Goal: Find specific page/section: Find specific page/section

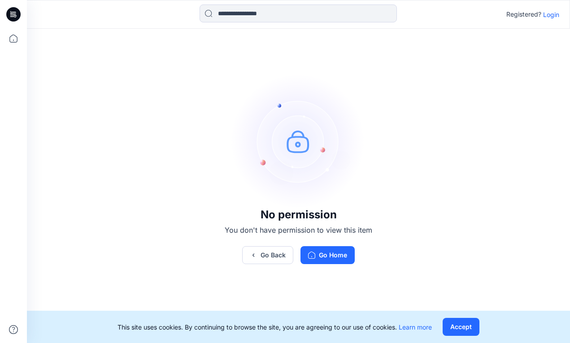
click at [557, 13] on p "Login" at bounding box center [551, 14] width 16 height 9
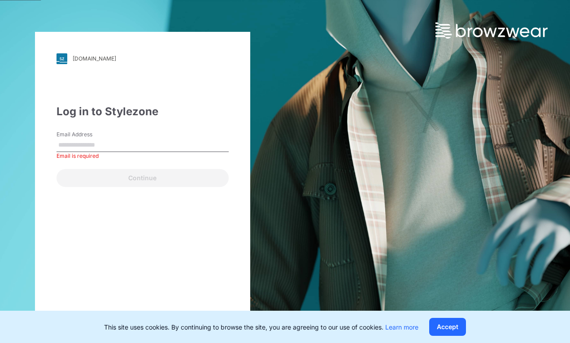
type input "**********"
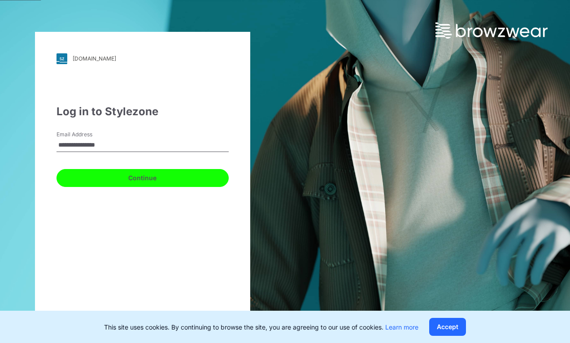
click at [205, 177] on button "Continue" at bounding box center [142, 178] width 172 height 18
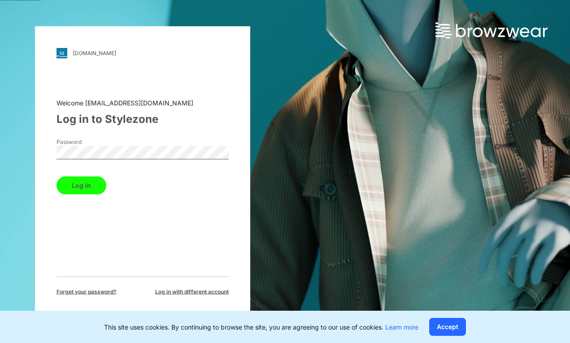
click at [86, 183] on button "Log in" at bounding box center [81, 185] width 50 height 18
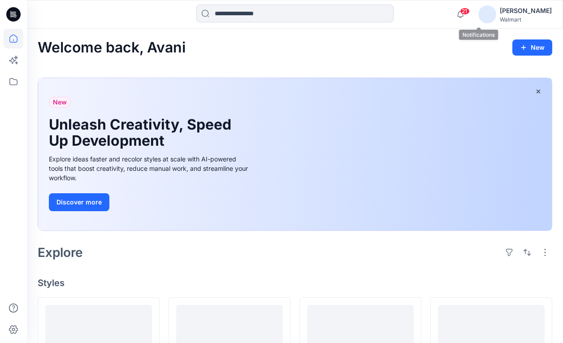
click at [470, 8] on span "21" at bounding box center [465, 11] width 10 height 7
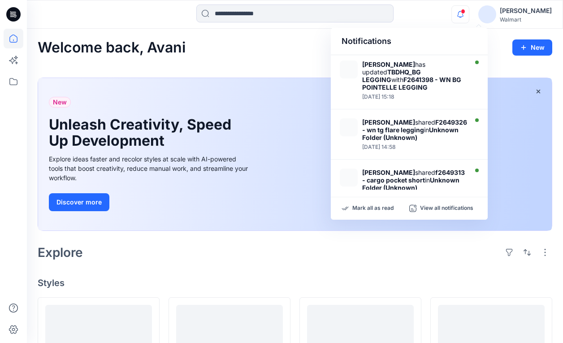
click at [473, 24] on div "Notifications [PERSON_NAME] has updated TBDHQ_BG LEGGING with F2641398 - WN BG …" at bounding box center [295, 14] width 536 height 29
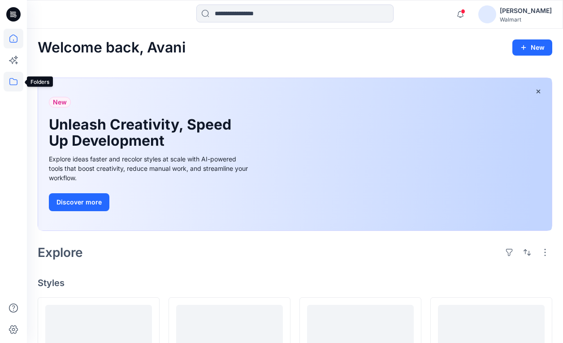
click at [17, 79] on icon at bounding box center [14, 82] width 20 height 20
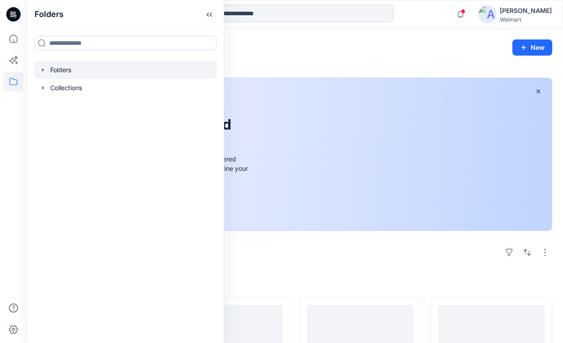
click at [65, 72] on div at bounding box center [125, 70] width 183 height 18
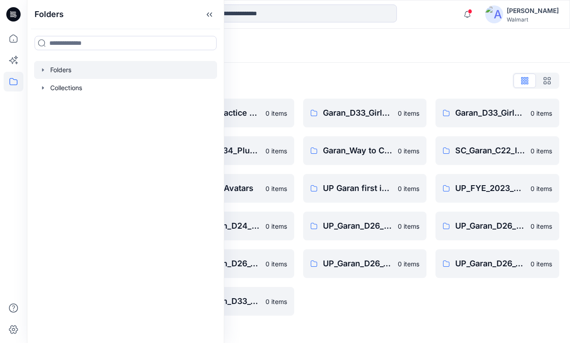
click at [376, 304] on div "Garan_D33_Girls Seasonal 0 items Garan_Way to Celebrate-All Departments 0 items…" at bounding box center [365, 207] width 124 height 217
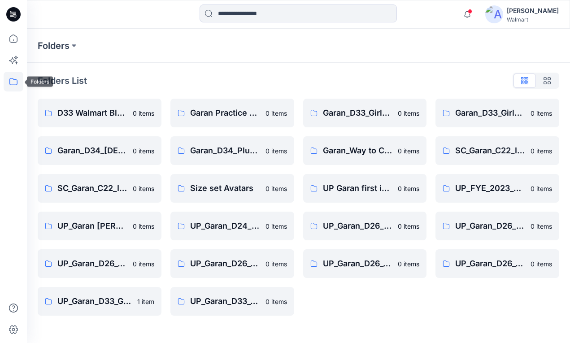
click at [12, 86] on icon at bounding box center [14, 82] width 20 height 20
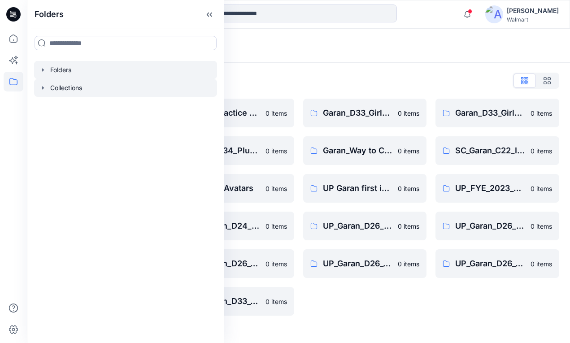
click at [61, 92] on div at bounding box center [125, 88] width 183 height 18
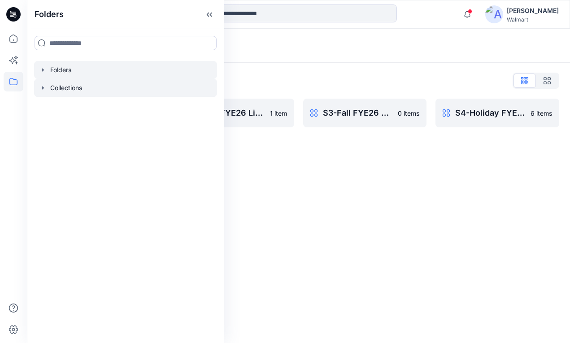
click at [47, 71] on div at bounding box center [125, 70] width 183 height 18
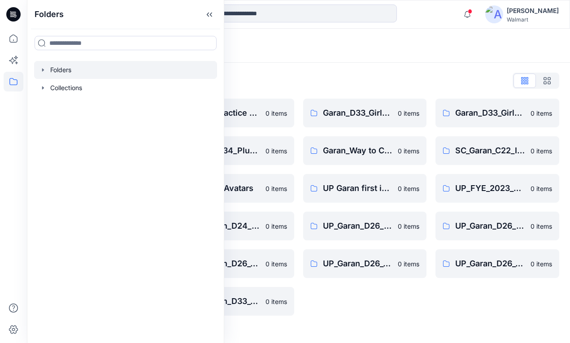
click at [43, 69] on icon "button" at bounding box center [43, 69] width 2 height 3
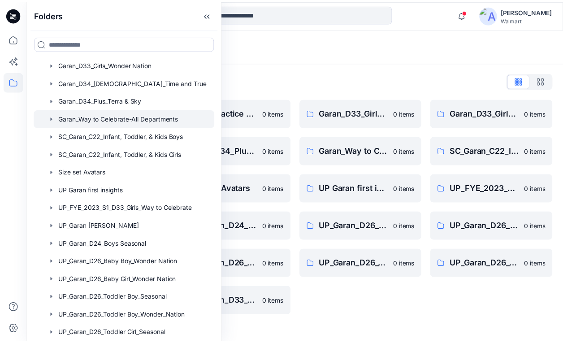
scroll to position [148, 0]
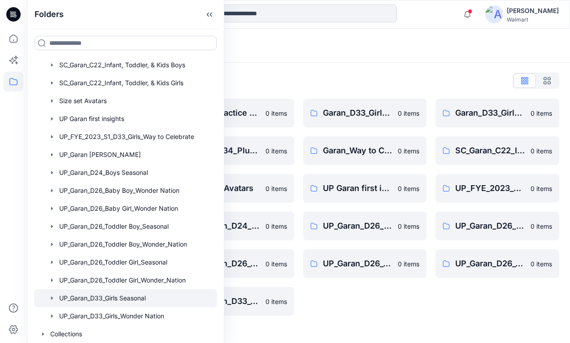
click at [115, 297] on div at bounding box center [125, 298] width 183 height 18
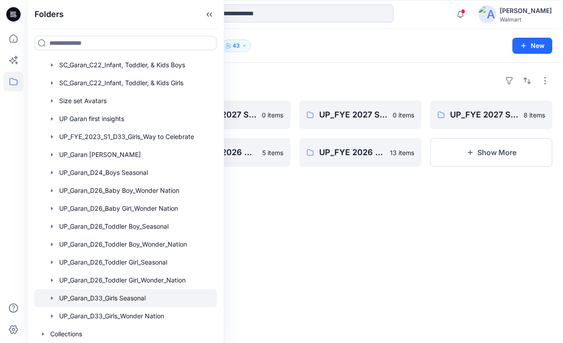
click at [454, 266] on div at bounding box center [491, 273] width 122 height 145
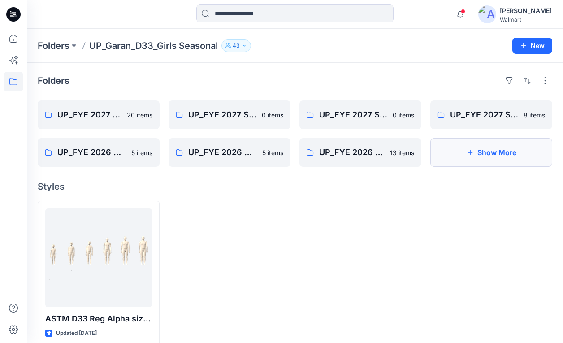
click at [471, 155] on icon "button" at bounding box center [470, 152] width 7 height 7
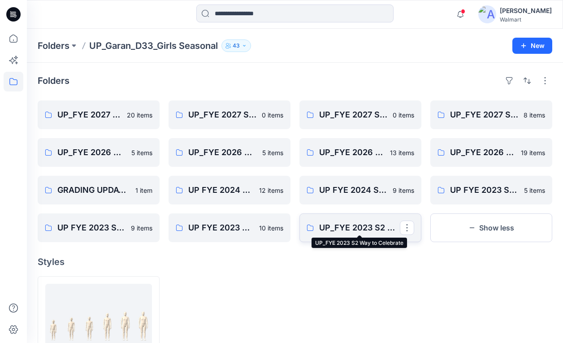
click at [356, 229] on p "UP_FYE 2023 S2 Way to Celebrate" at bounding box center [359, 227] width 81 height 13
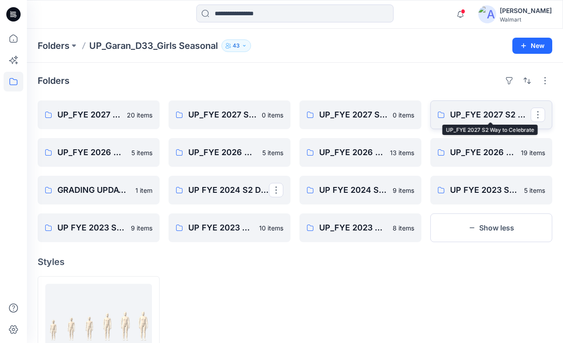
click at [461, 119] on p "UP_FYE 2027 S2 Way to Celebrate" at bounding box center [490, 114] width 81 height 13
